Goal: Task Accomplishment & Management: Manage account settings

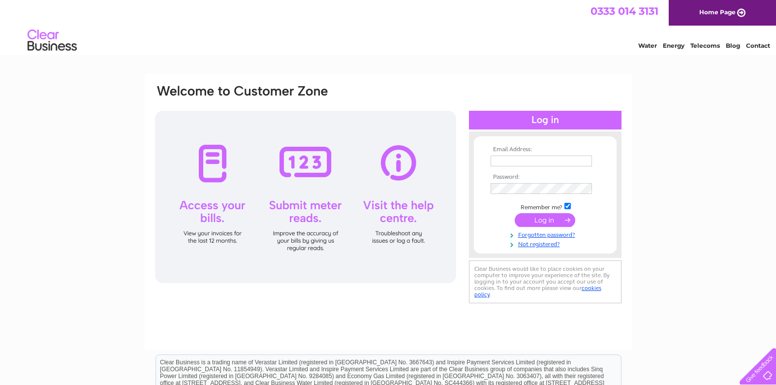
type input "[EMAIL_ADDRESS][DOMAIN_NAME]"
click at [538, 221] on input "submit" at bounding box center [545, 220] width 61 height 14
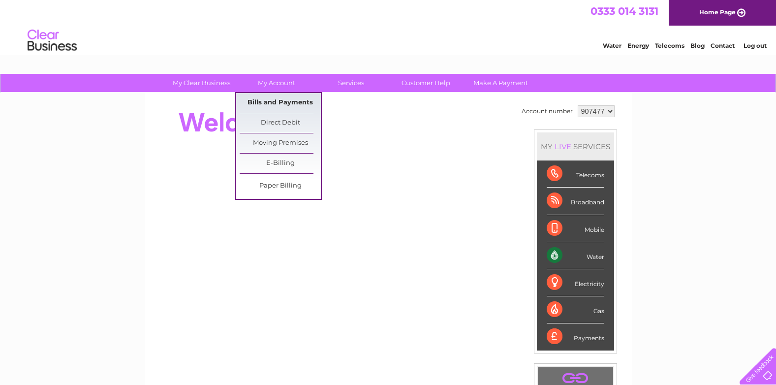
click at [271, 101] on link "Bills and Payments" at bounding box center [280, 103] width 81 height 20
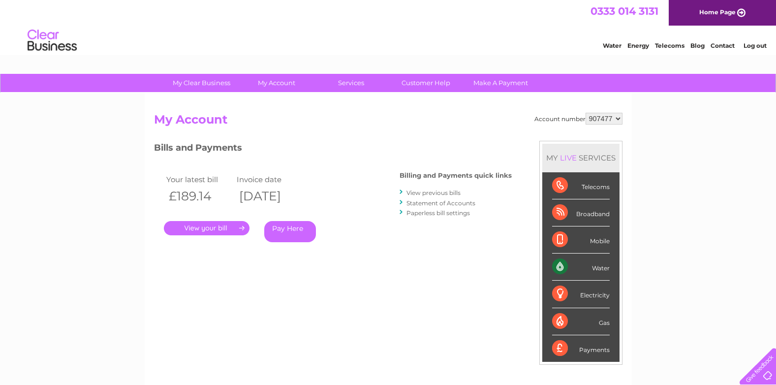
click at [202, 229] on link "." at bounding box center [207, 228] width 86 height 14
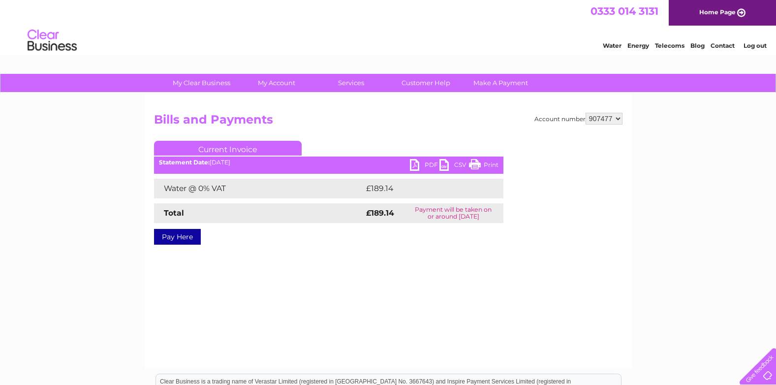
click at [416, 166] on link "PDF" at bounding box center [425, 166] width 30 height 14
